Goal: Task Accomplishment & Management: Use online tool/utility

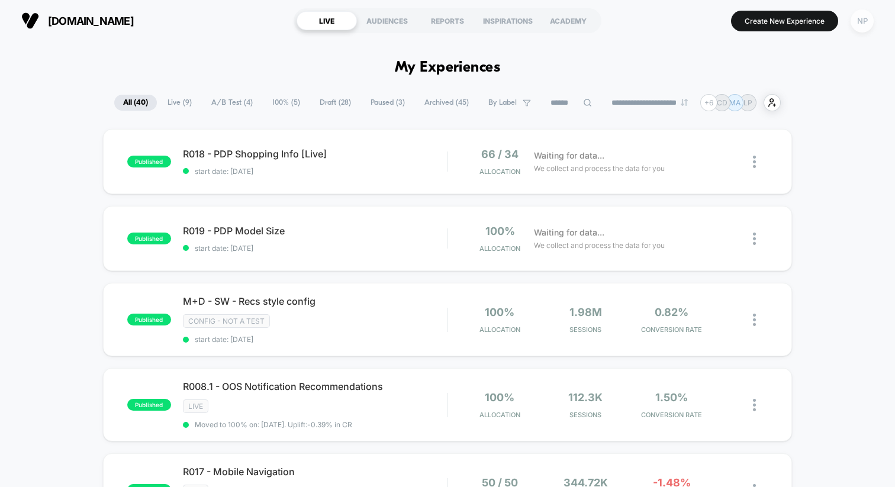
click at [862, 24] on div "NP" at bounding box center [861, 20] width 23 height 23
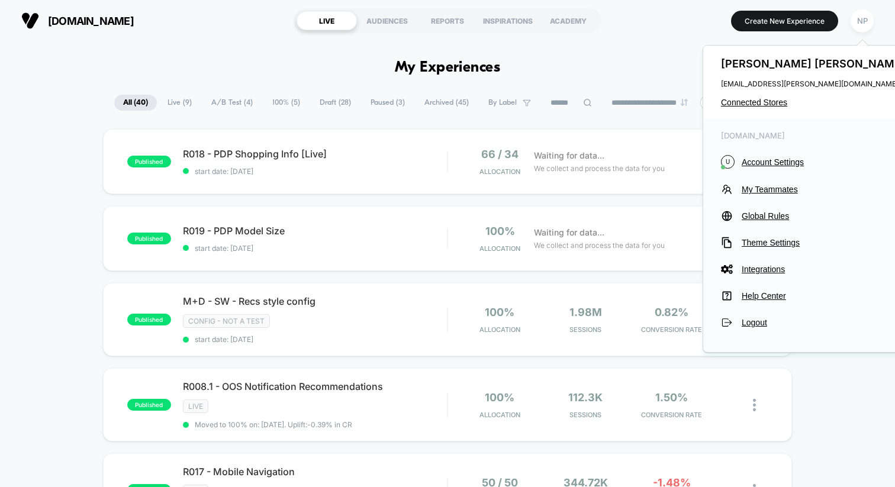
click at [753, 93] on div "[PERSON_NAME] [PERSON_NAME][EMAIL_ADDRESS][PERSON_NAME][DOMAIN_NAME] Connected …" at bounding box center [814, 82] width 223 height 73
click at [751, 99] on span "Connected Stores" at bounding box center [814, 102] width 187 height 9
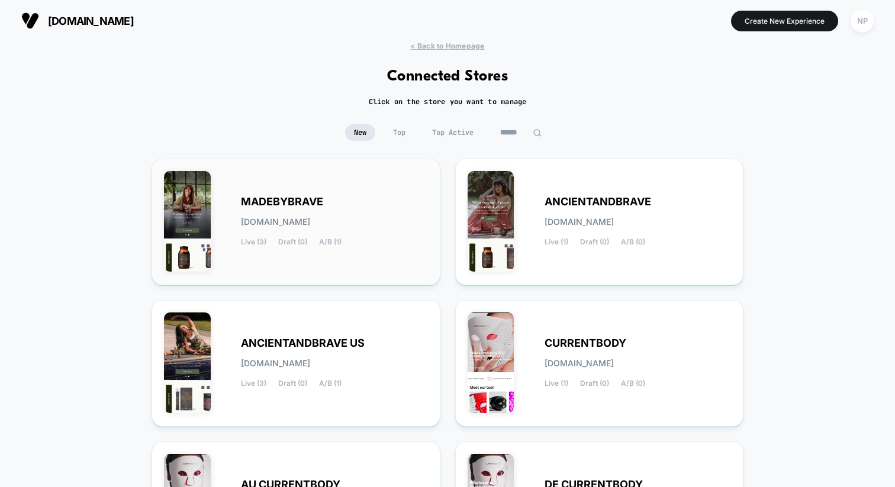
click at [373, 234] on div "MADEBYBRAVE [DOMAIN_NAME] Live (3) Draft (0) A/B (1)" at bounding box center [334, 222] width 187 height 49
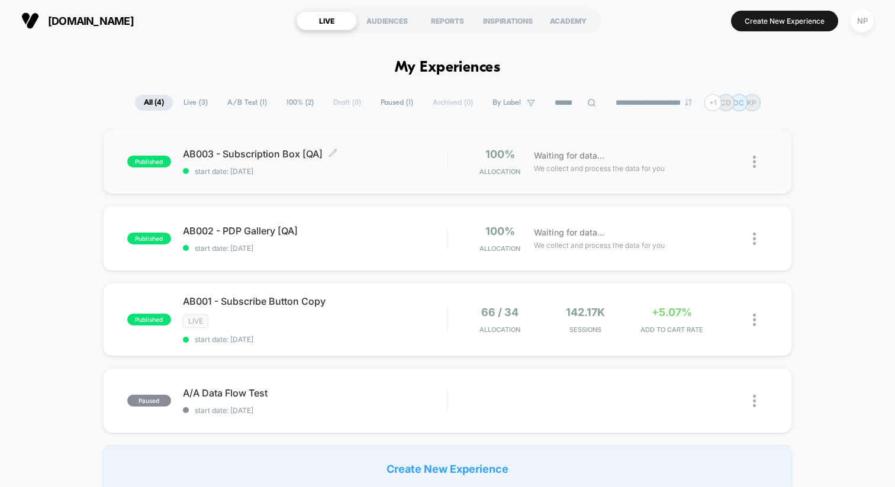
click at [382, 175] on span "start date: [DATE]" at bounding box center [315, 171] width 264 height 9
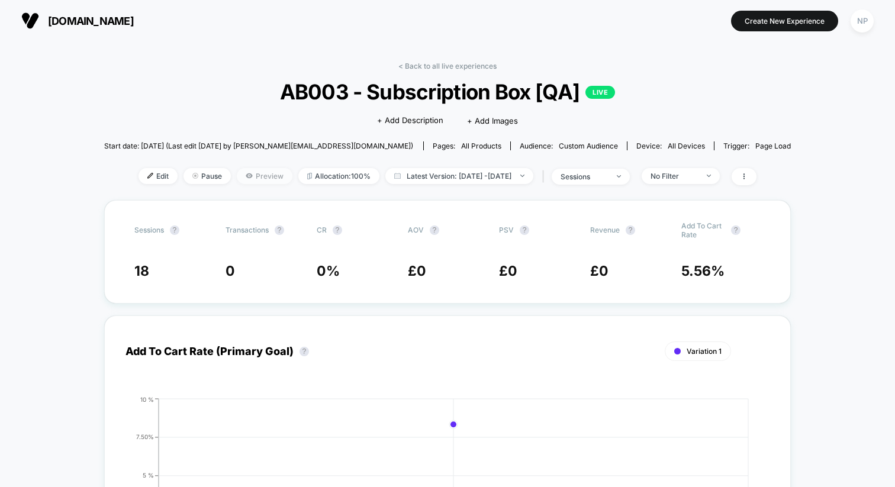
click at [247, 179] on span "Preview" at bounding box center [265, 176] width 56 height 16
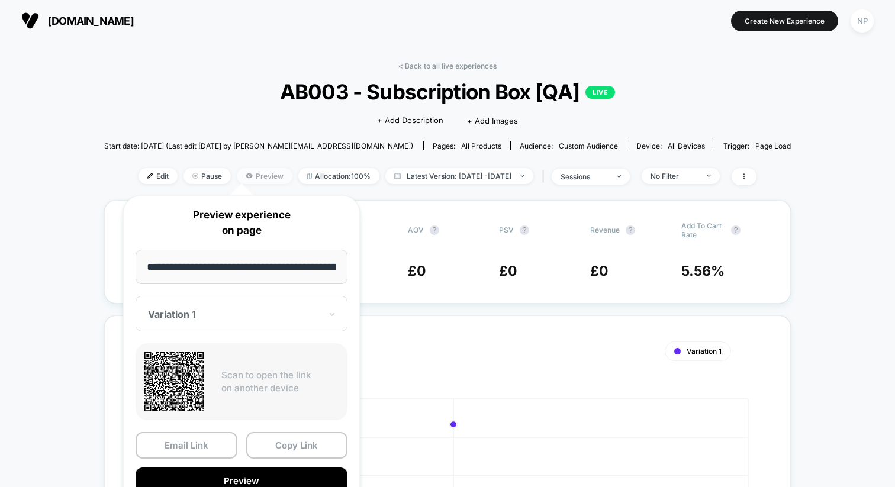
scroll to position [0, 89]
click at [284, 438] on button "Copy Link" at bounding box center [297, 446] width 102 height 27
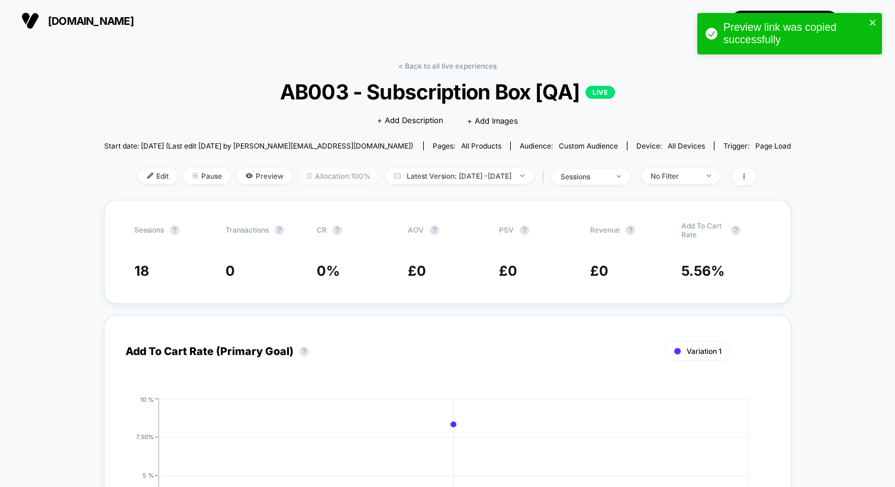
click at [314, 174] on span "Allocation: 100%" at bounding box center [338, 176] width 81 height 16
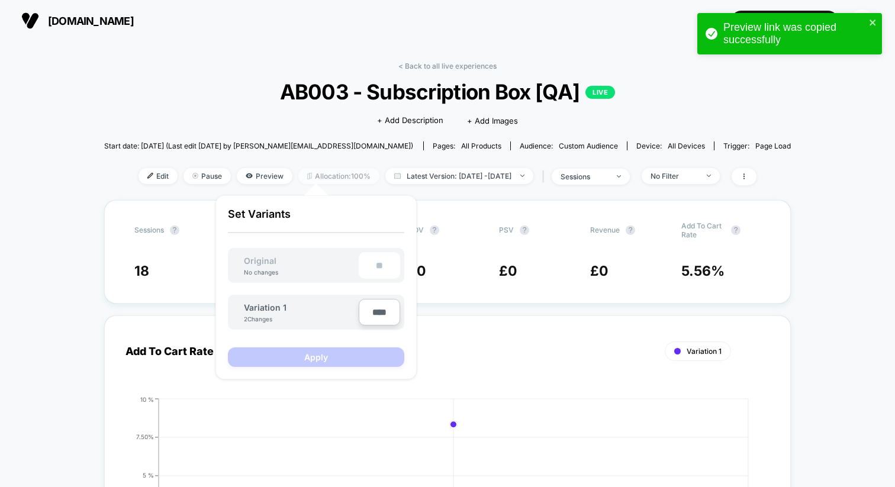
click at [314, 174] on span "Allocation: 100%" at bounding box center [338, 176] width 81 height 16
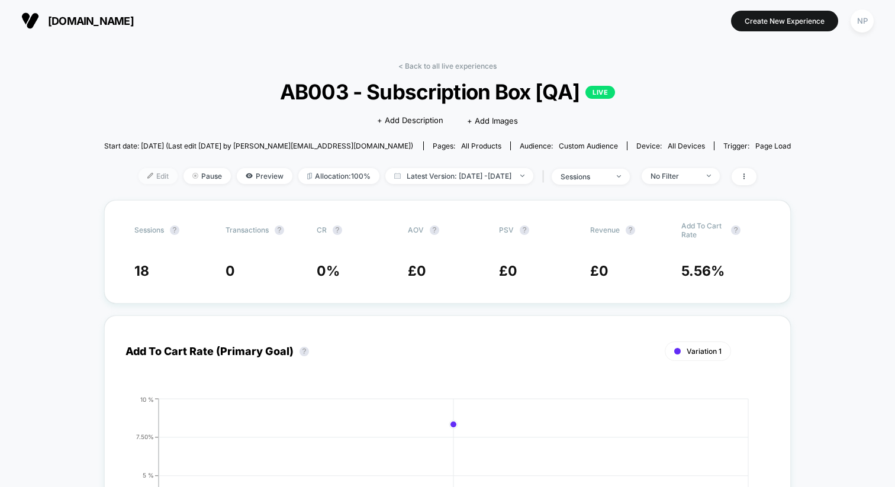
click at [138, 176] on span "Edit" at bounding box center [157, 176] width 39 height 16
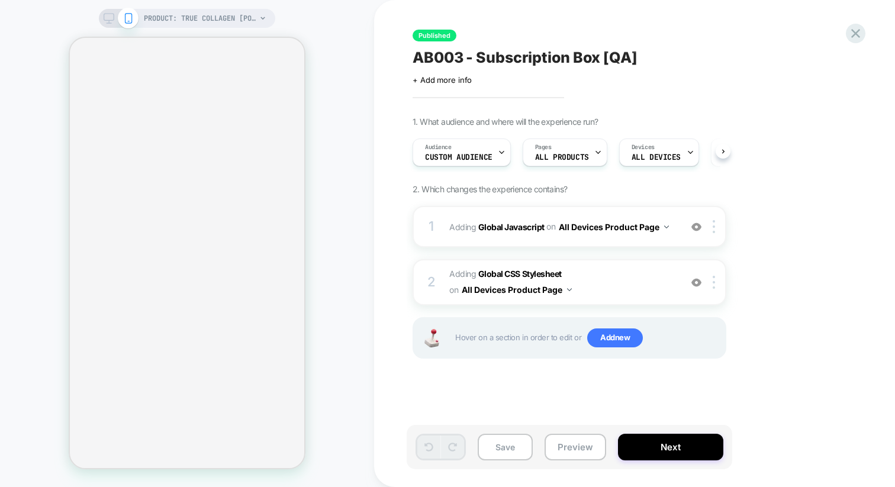
scroll to position [0, 1]
click at [501, 156] on div at bounding box center [501, 152] width 8 height 27
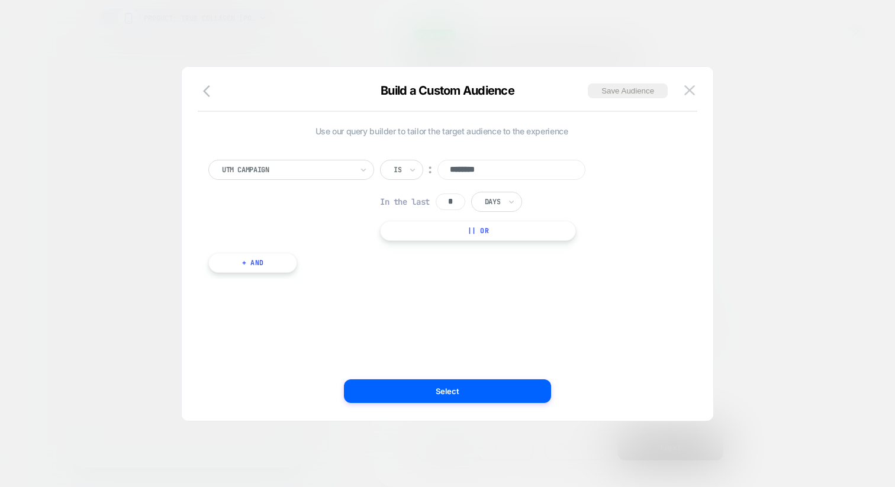
drag, startPoint x: 510, startPoint y: 170, endPoint x: 418, endPoint y: 169, distance: 92.3
click at [418, 169] on div "Is ︰ ********" at bounding box center [492, 170] width 225 height 20
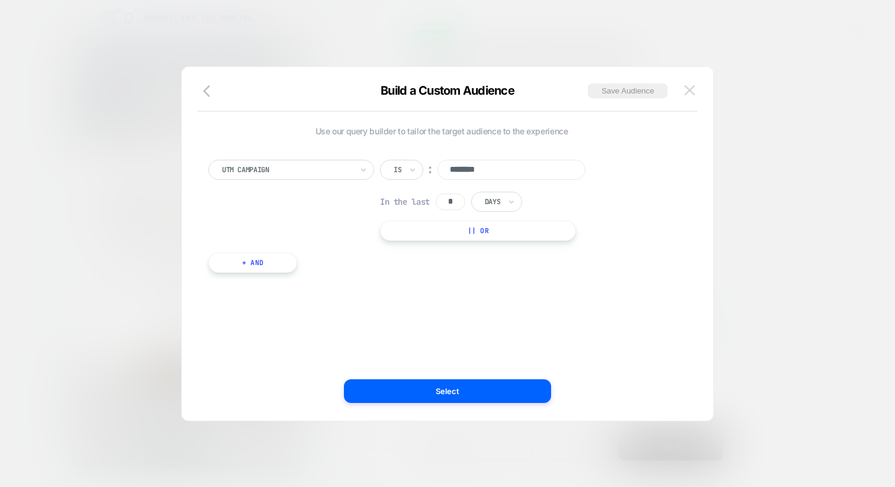
scroll to position [0, 675]
click at [688, 88] on img at bounding box center [689, 90] width 11 height 10
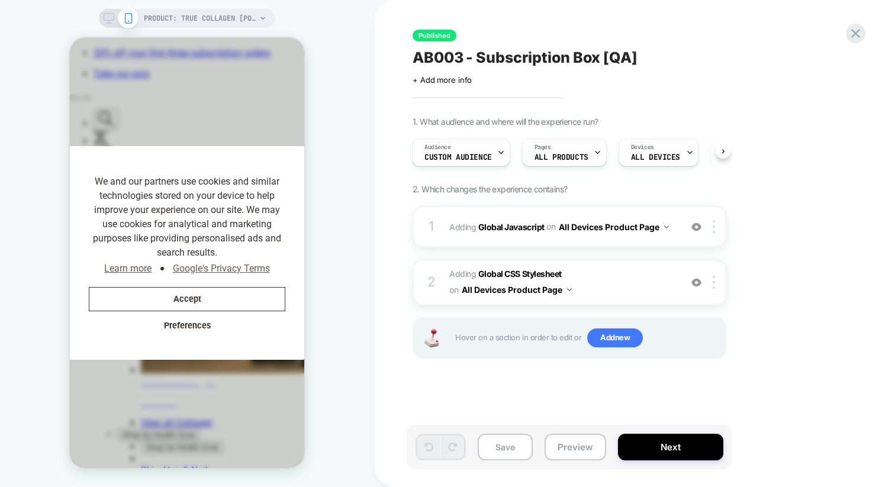
scroll to position [0, 900]
click at [859, 39] on icon at bounding box center [855, 33] width 16 height 16
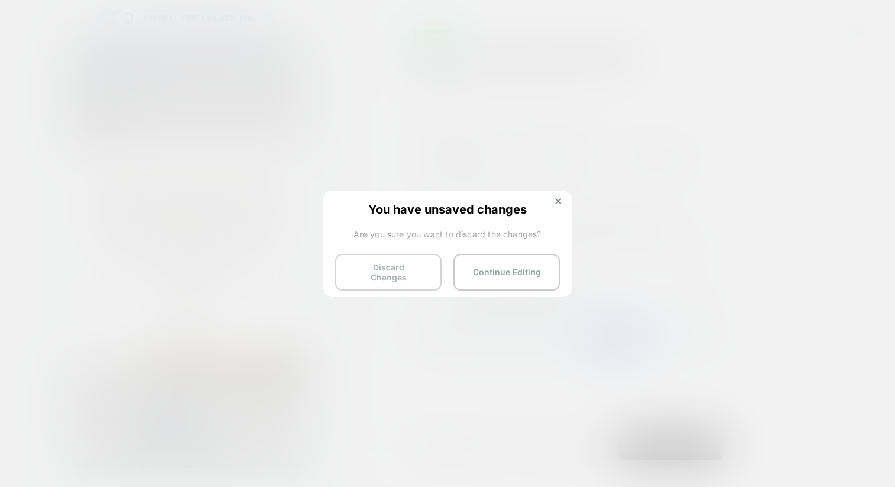
click at [394, 276] on button "Discard Changes" at bounding box center [388, 272] width 107 height 37
